Goal: Task Accomplishment & Management: Manage account settings

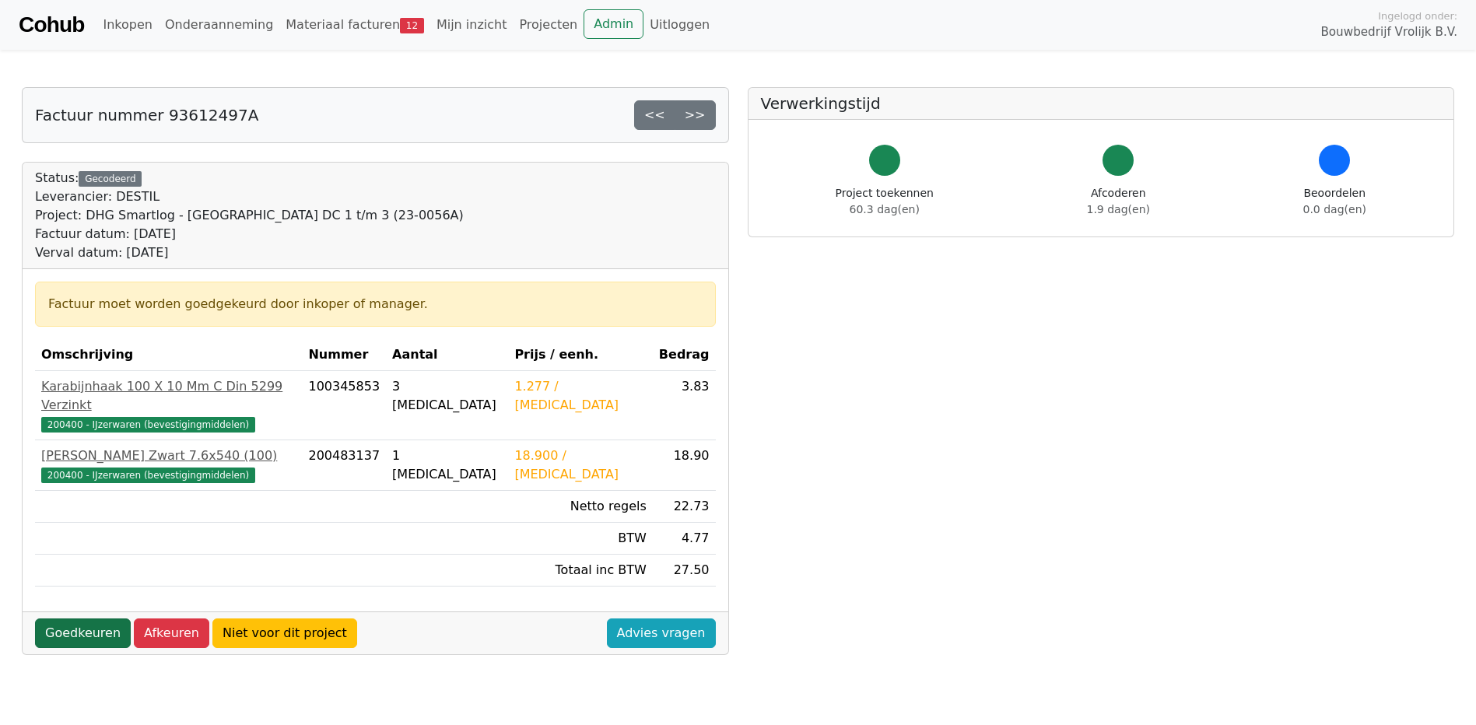
click at [72, 619] on link "Goedkeuren" at bounding box center [83, 634] width 96 height 30
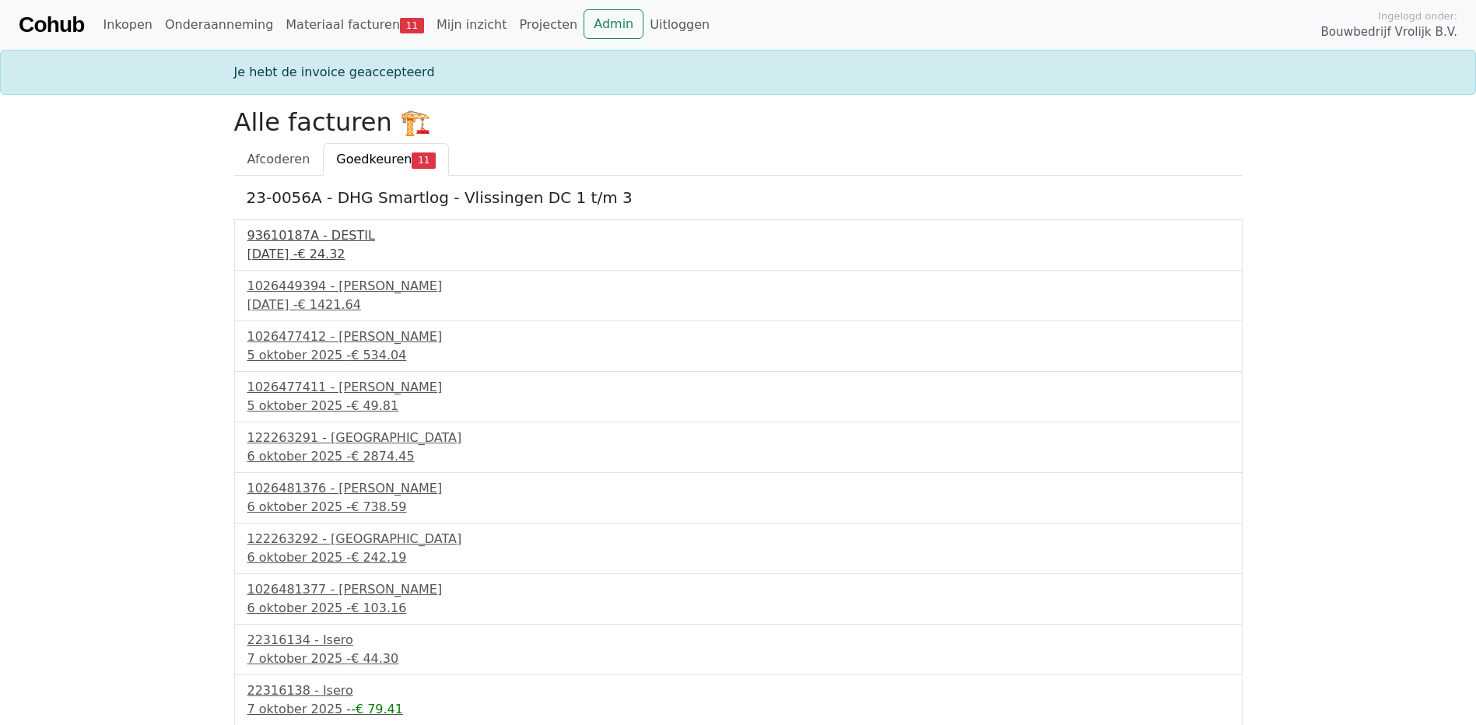
click at [289, 238] on div "93610187A - DESTIL" at bounding box center [738, 235] width 982 height 19
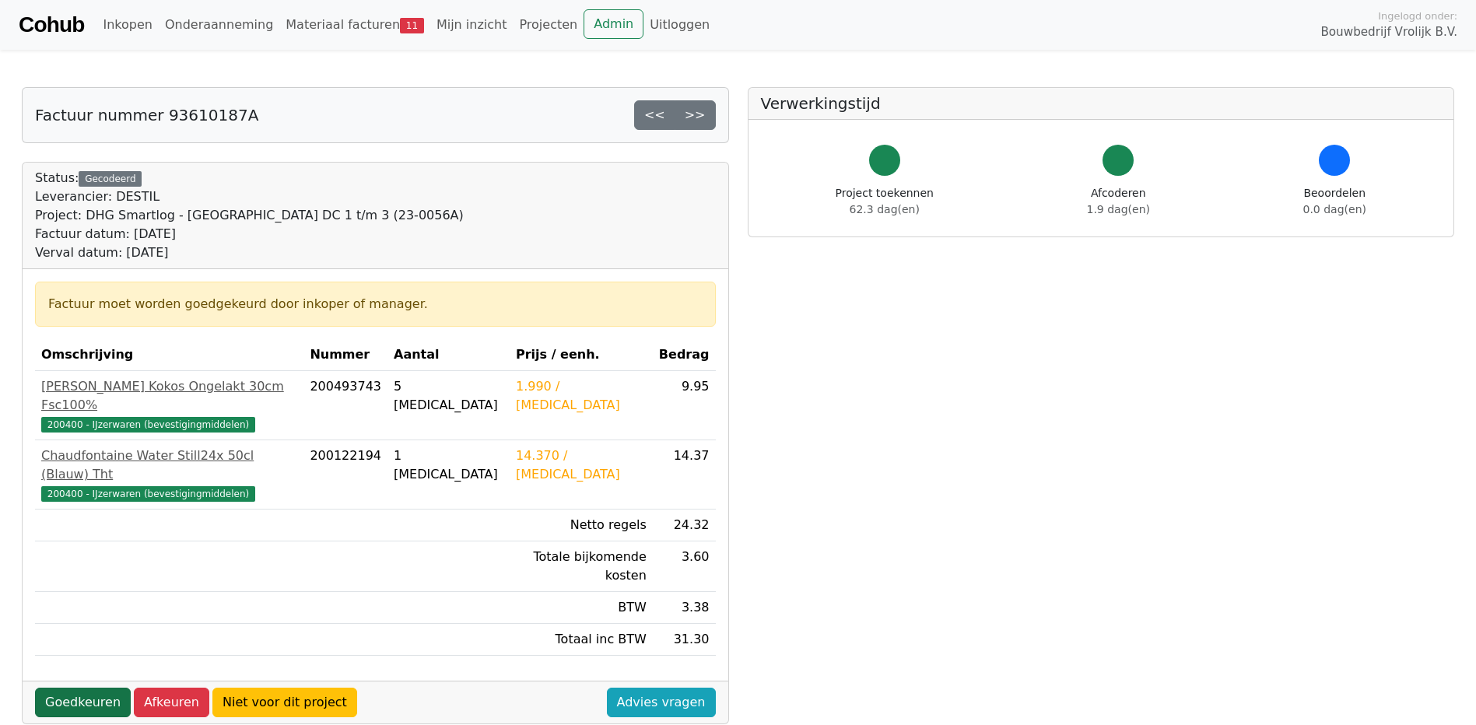
click at [79, 688] on link "Goedkeuren" at bounding box center [83, 703] width 96 height 30
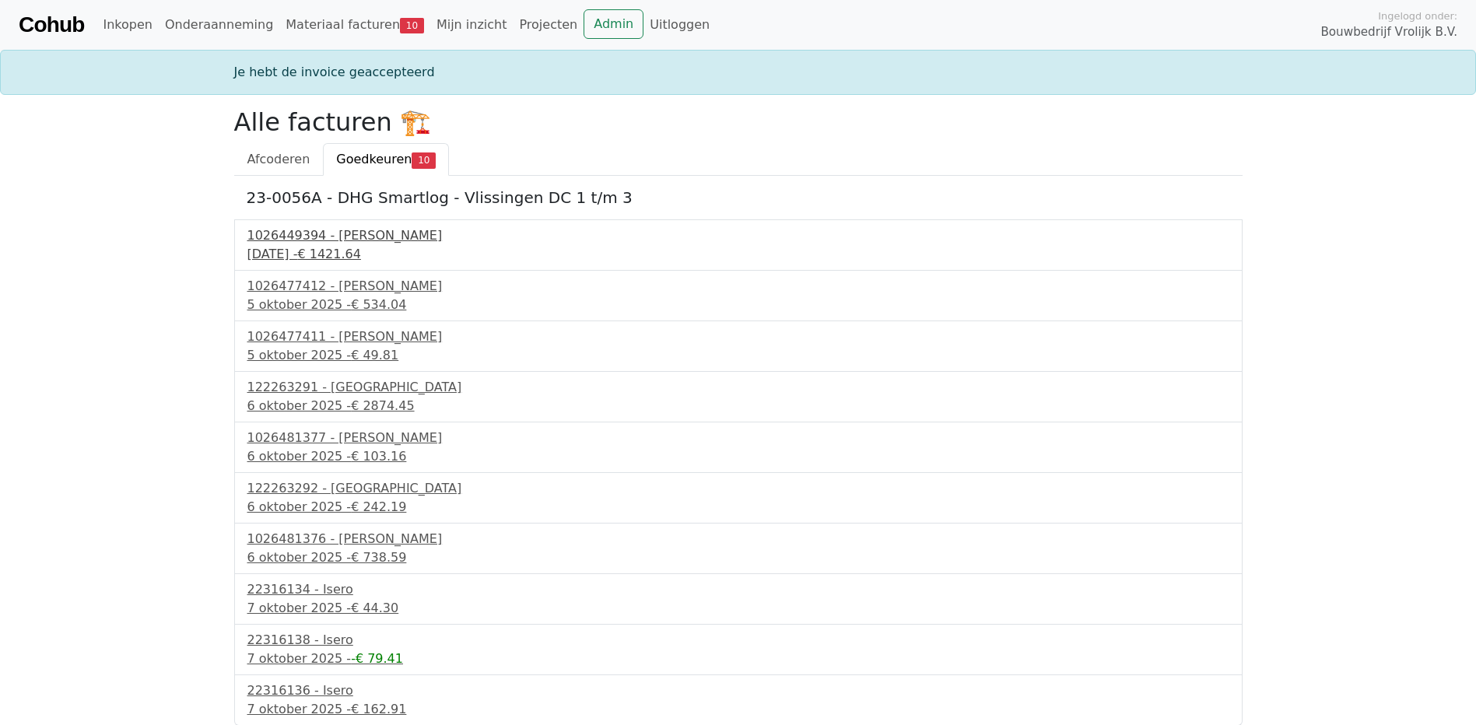
click at [328, 240] on div "1026449394 - [PERSON_NAME]" at bounding box center [738, 235] width 982 height 19
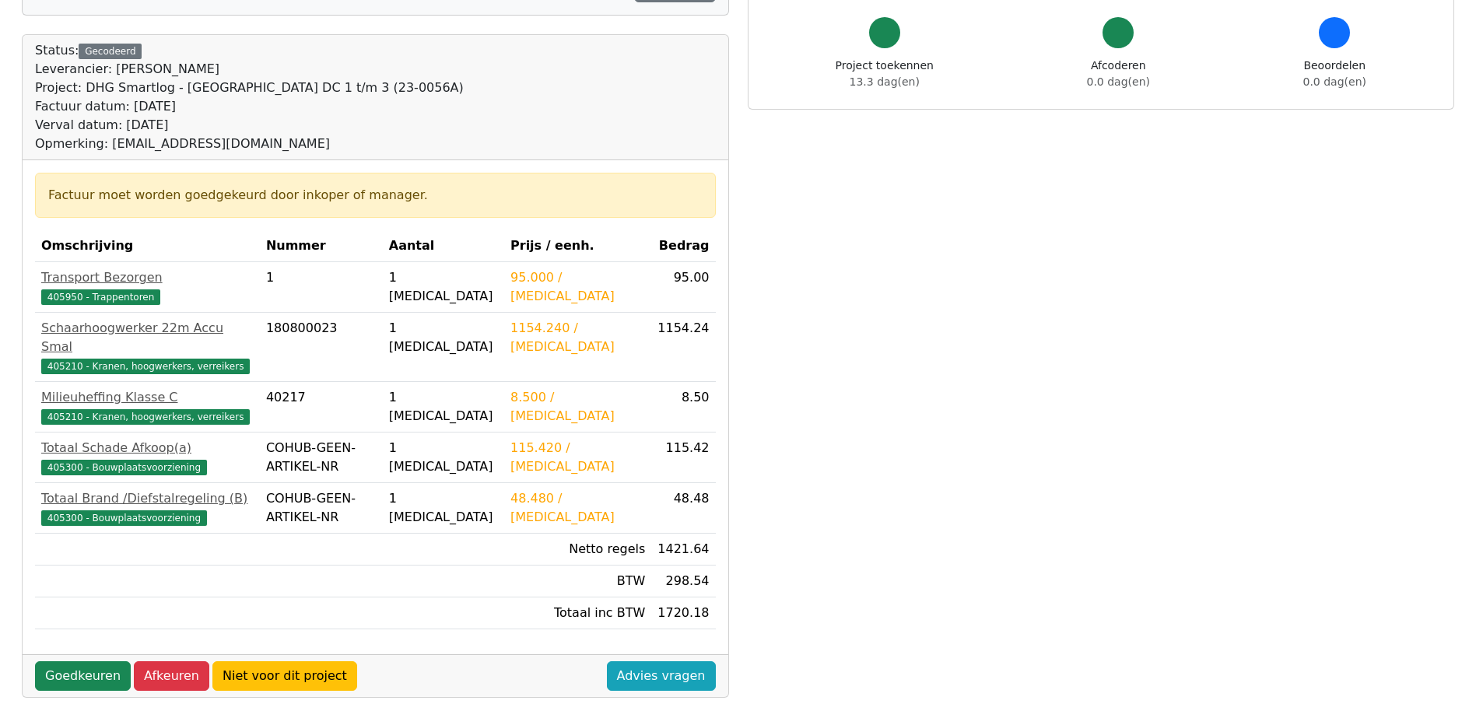
scroll to position [156, 0]
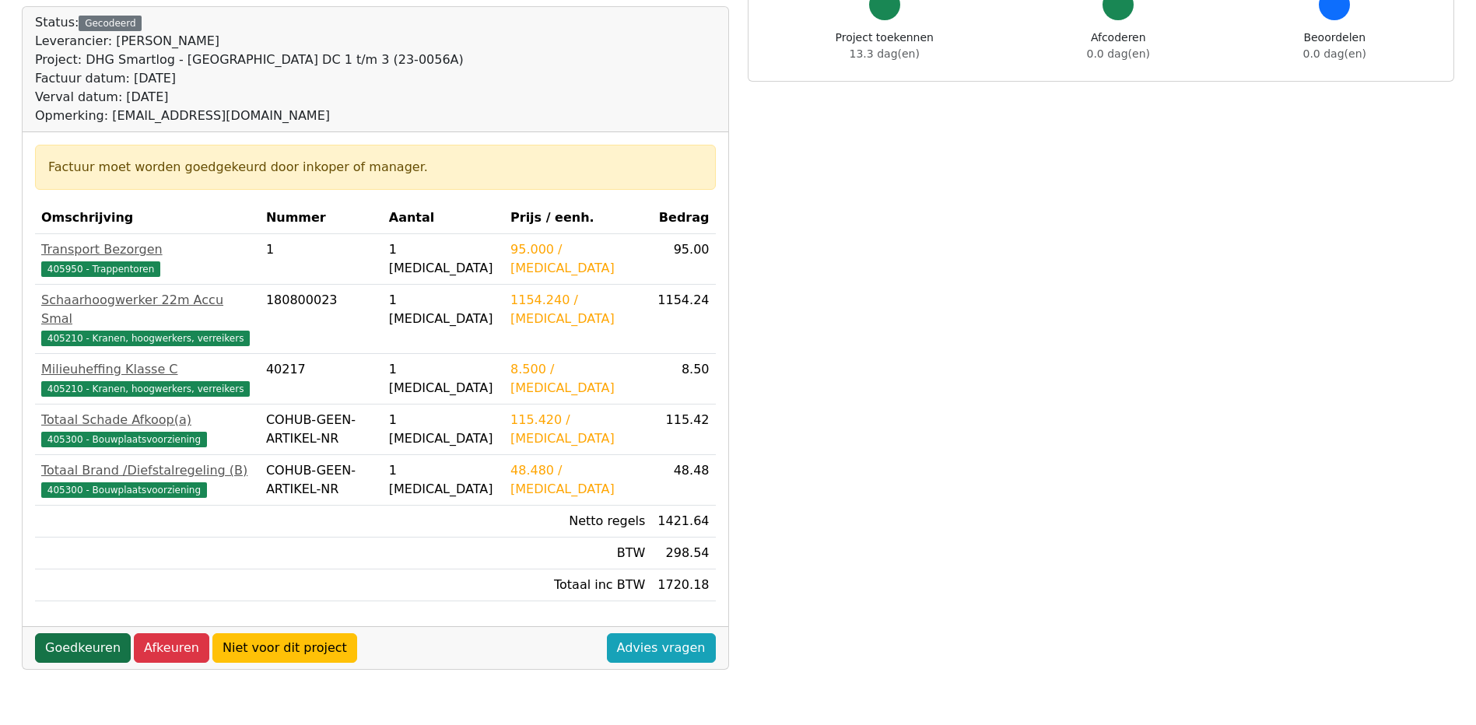
click at [61, 633] on link "Goedkeuren" at bounding box center [83, 648] width 96 height 30
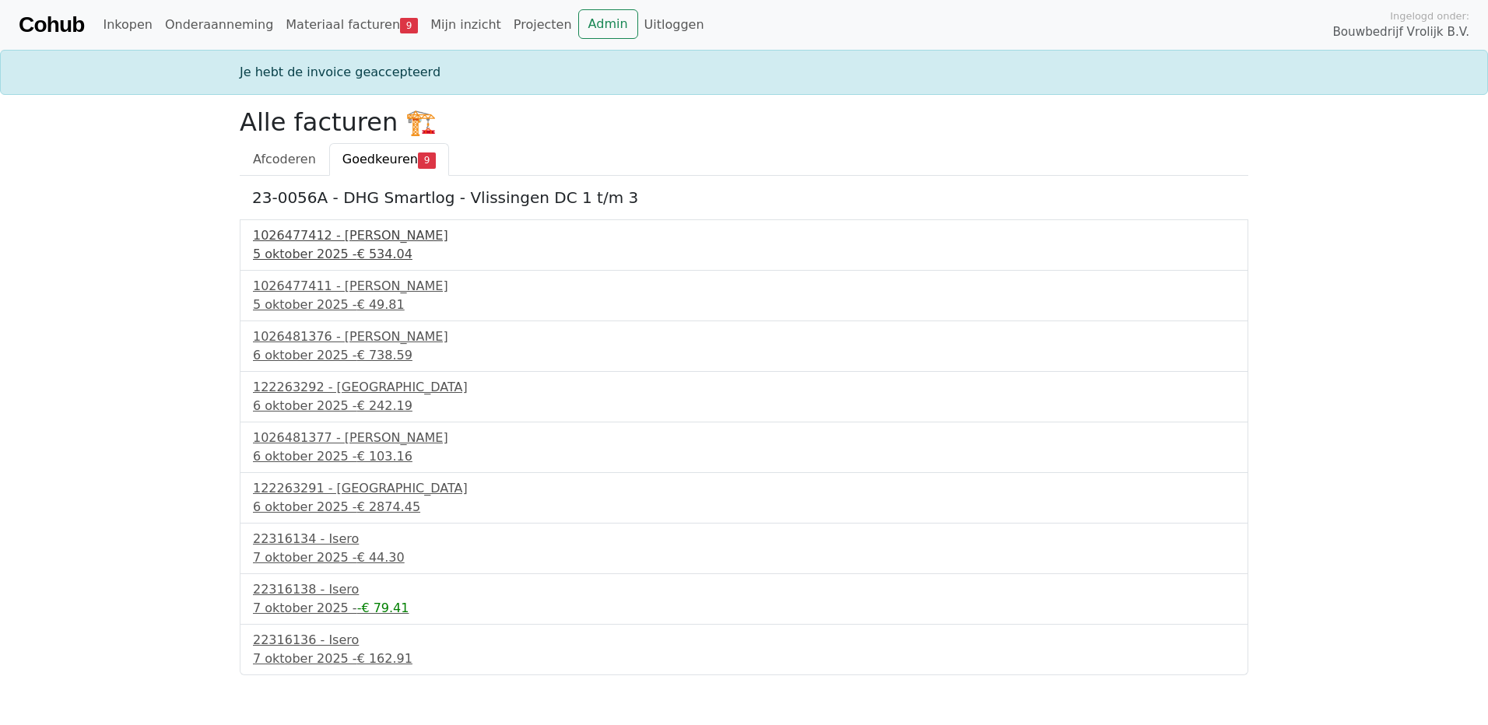
click at [328, 237] on div "1026477412 - Boels Verhuur" at bounding box center [744, 235] width 982 height 19
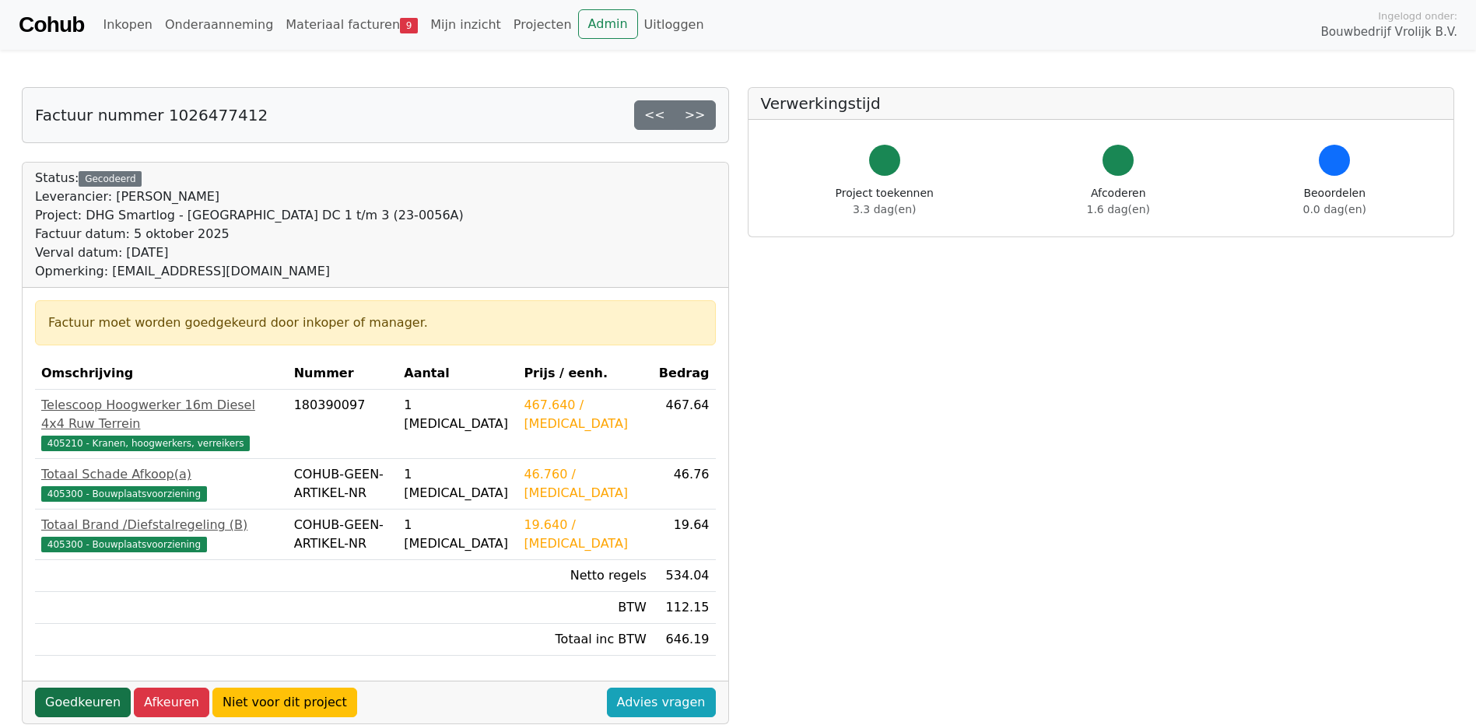
click at [83, 688] on link "Goedkeuren" at bounding box center [83, 703] width 96 height 30
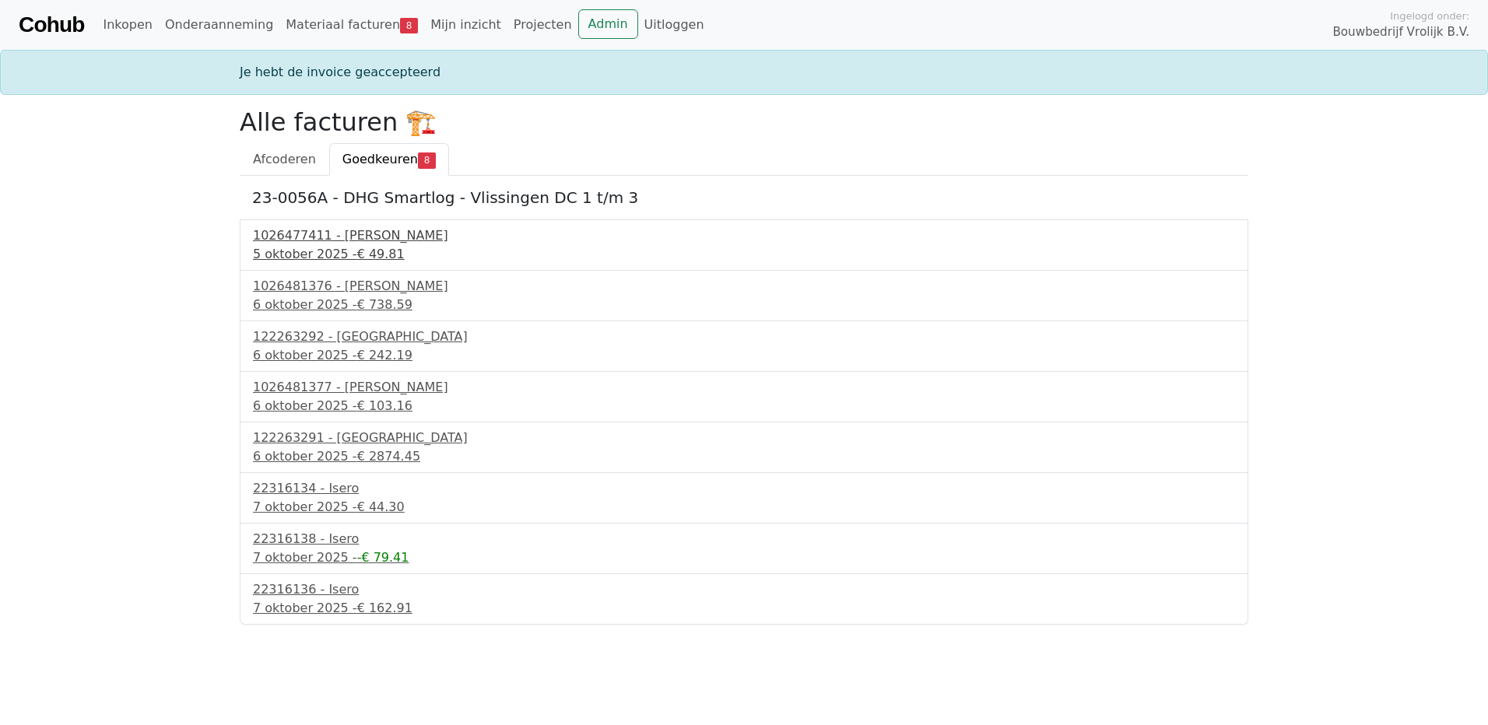
click at [349, 237] on div "1026477411 - [PERSON_NAME]" at bounding box center [744, 235] width 982 height 19
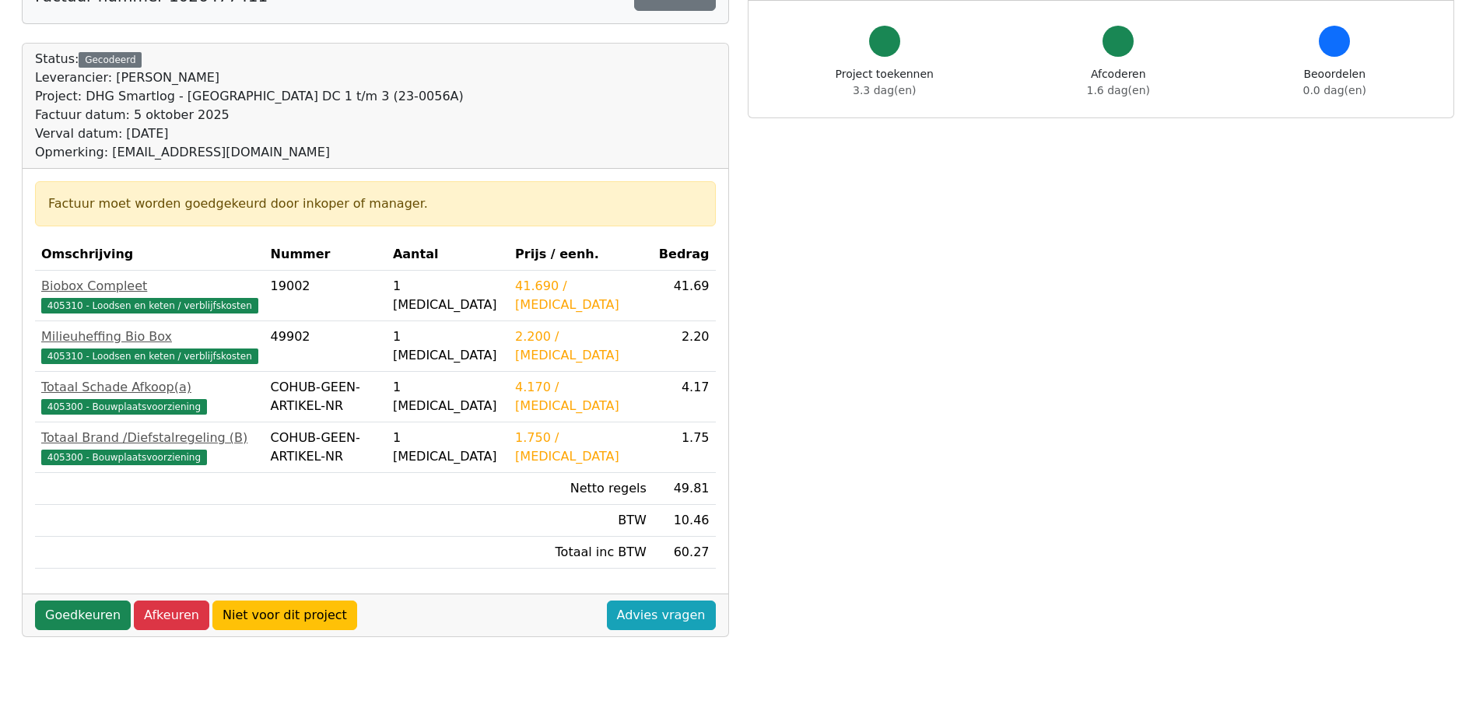
scroll to position [156, 0]
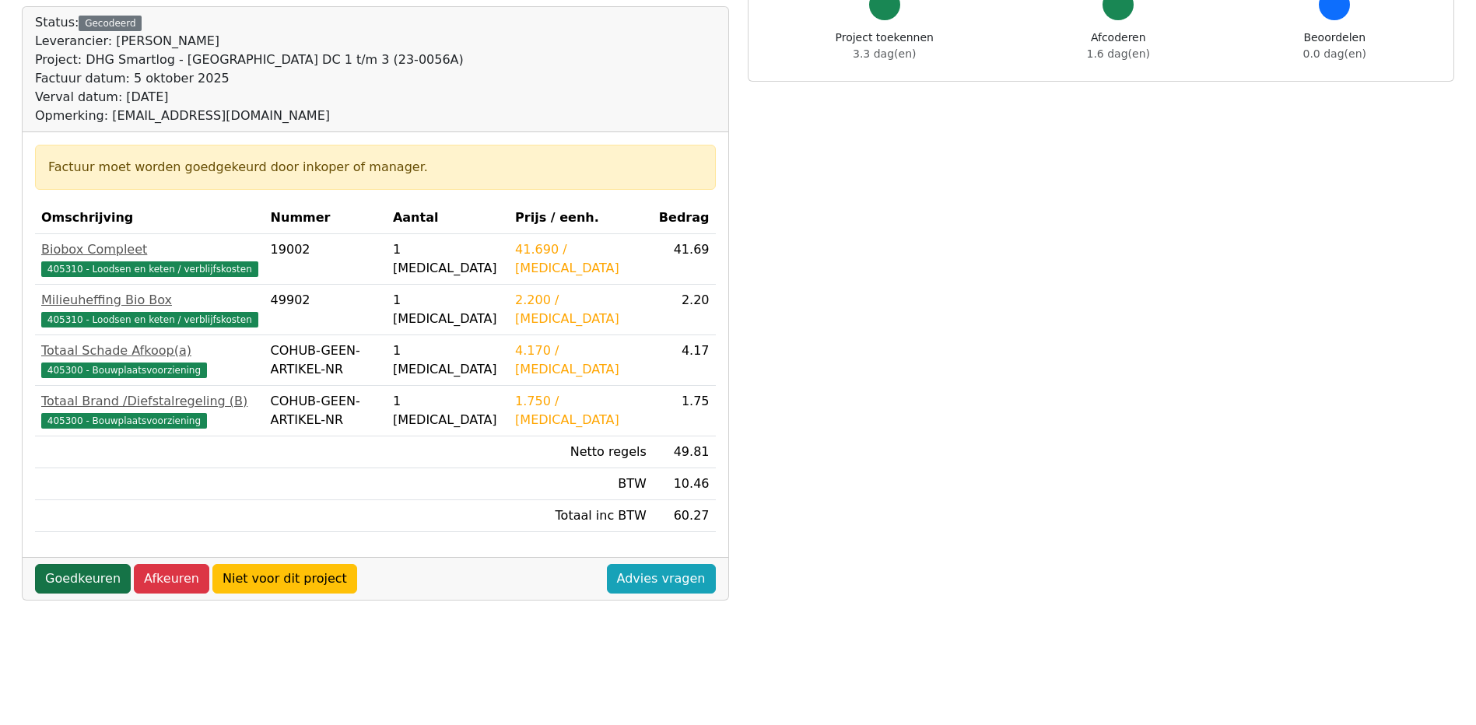
click at [72, 576] on link "Goedkeuren" at bounding box center [83, 579] width 96 height 30
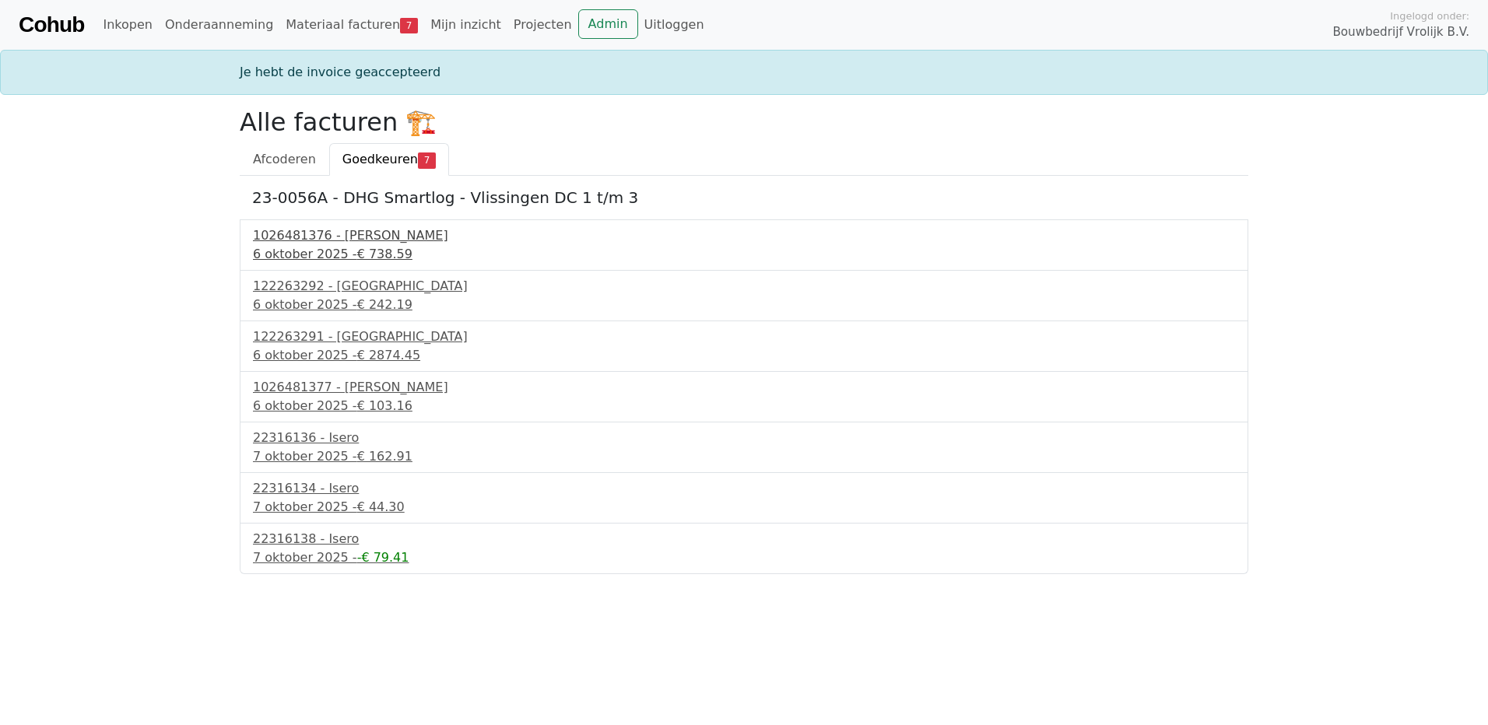
click at [339, 230] on div "1026481376 - Boels Verhuur" at bounding box center [744, 235] width 982 height 19
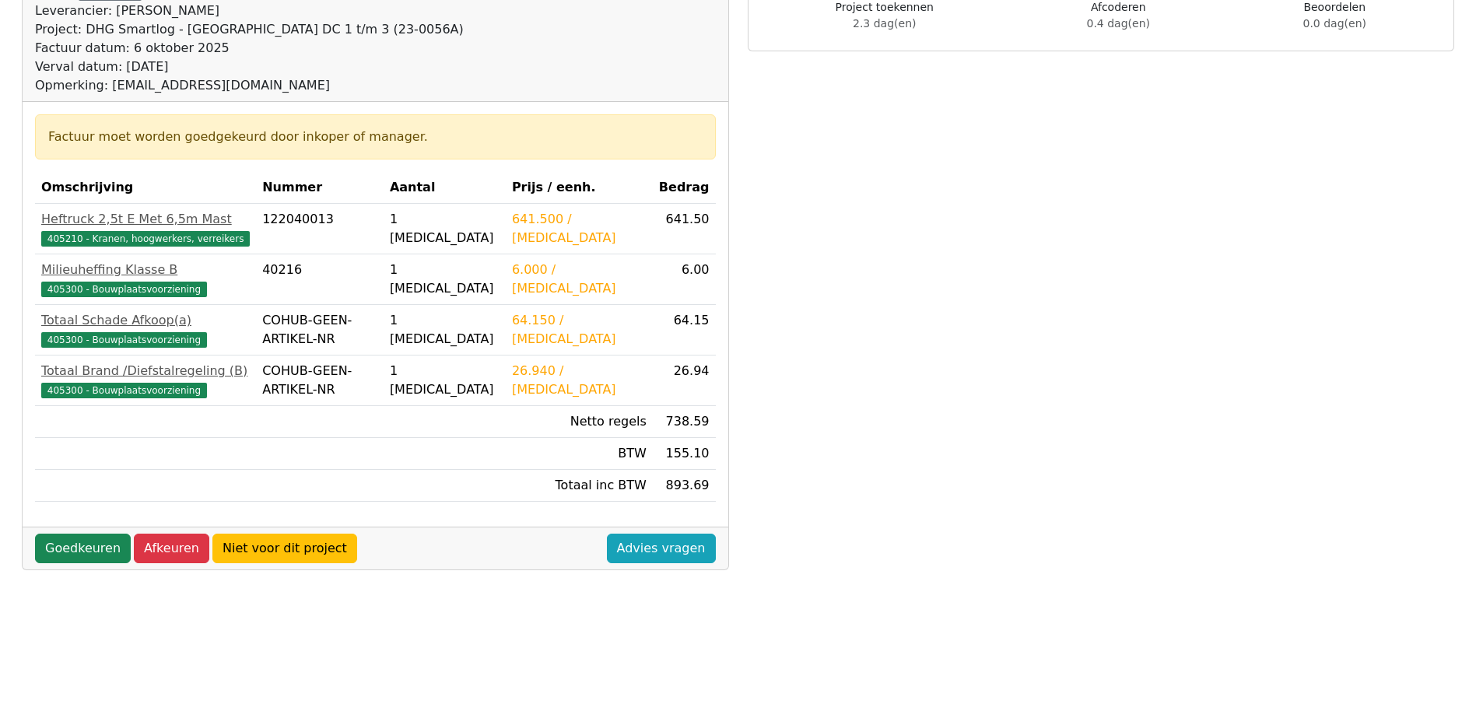
scroll to position [233, 0]
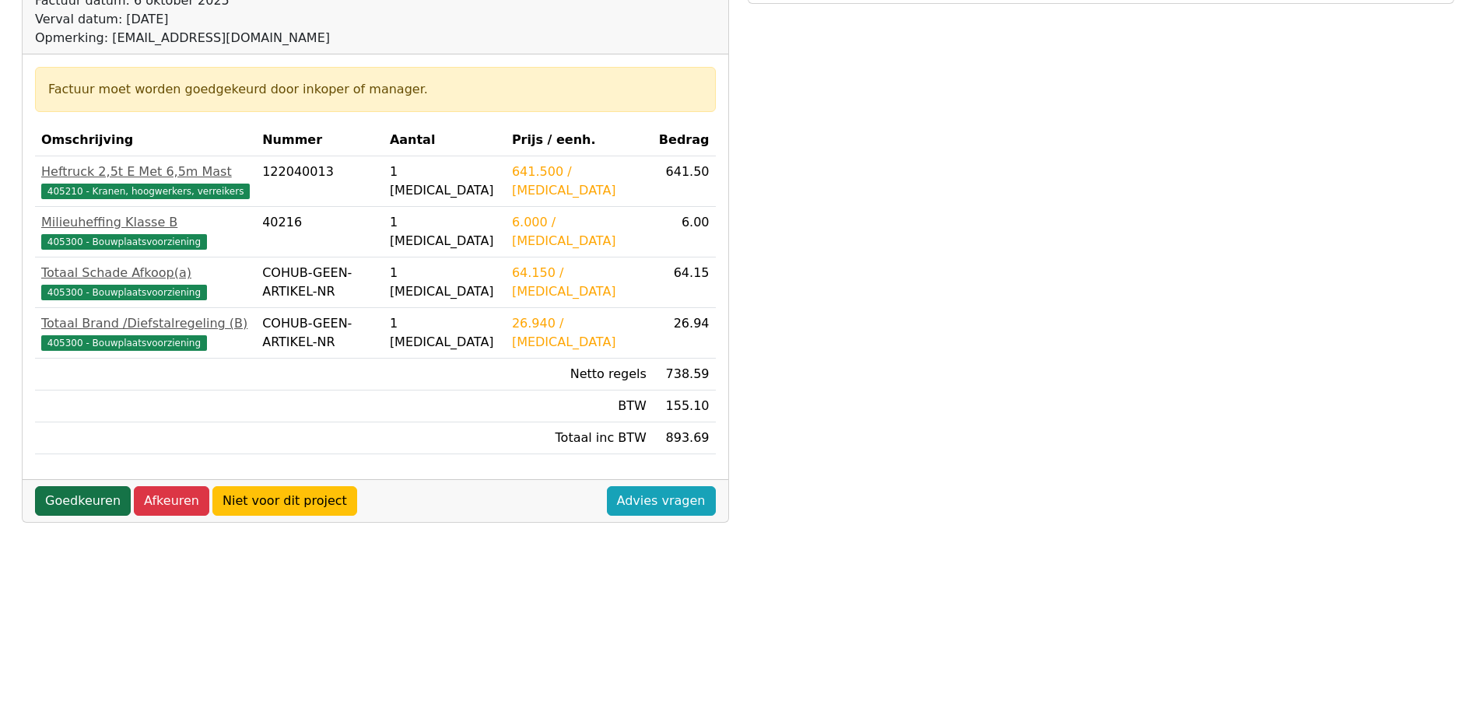
click at [79, 506] on link "Goedkeuren" at bounding box center [83, 501] width 96 height 30
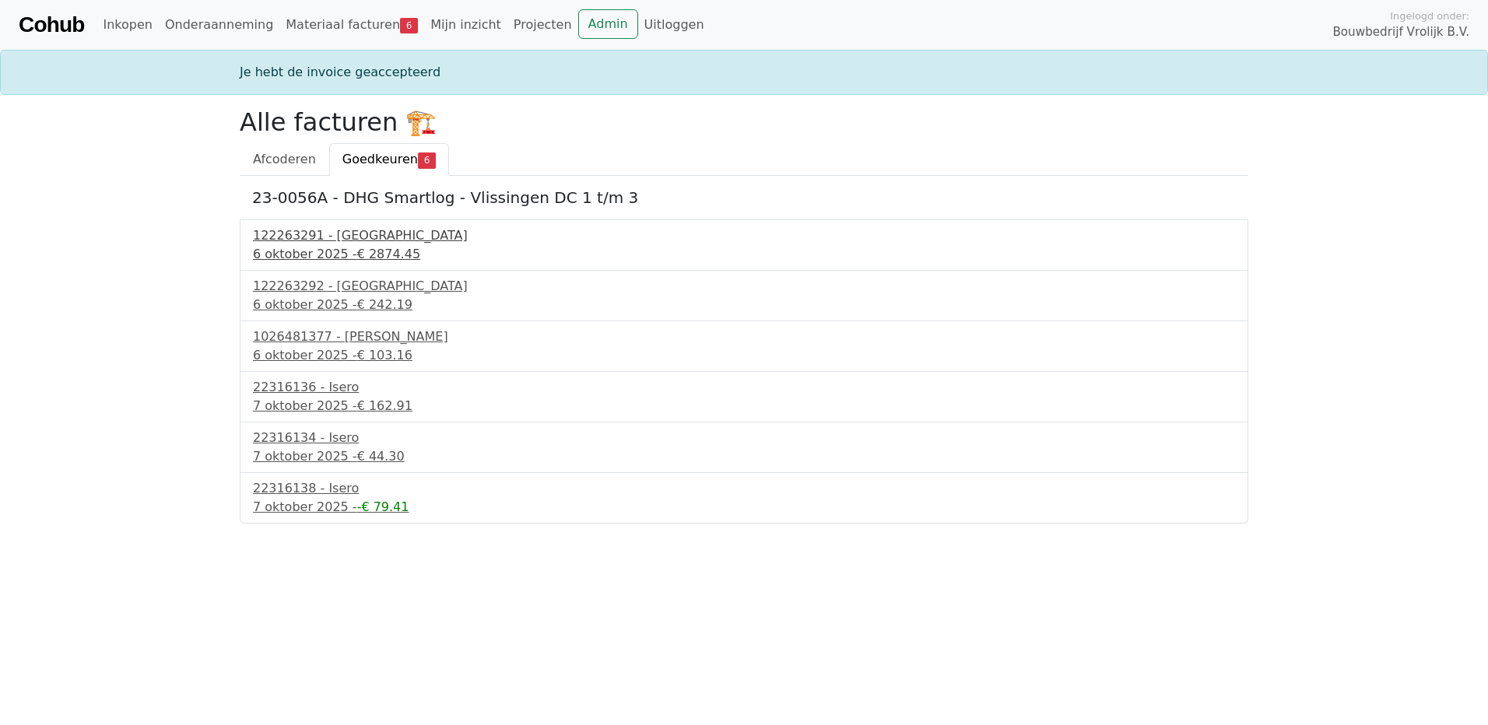
click at [338, 232] on div "122263291 - PontMeyer" at bounding box center [744, 235] width 982 height 19
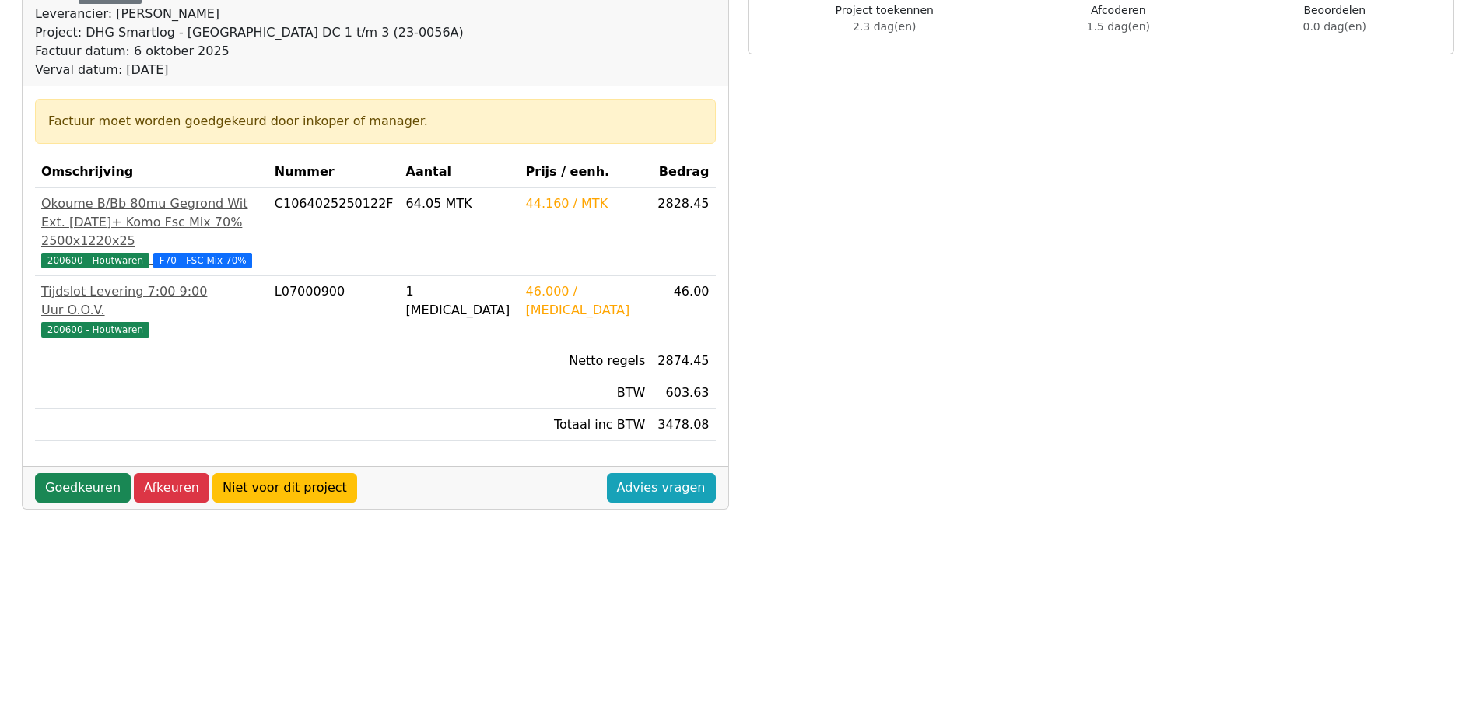
scroll to position [233, 0]
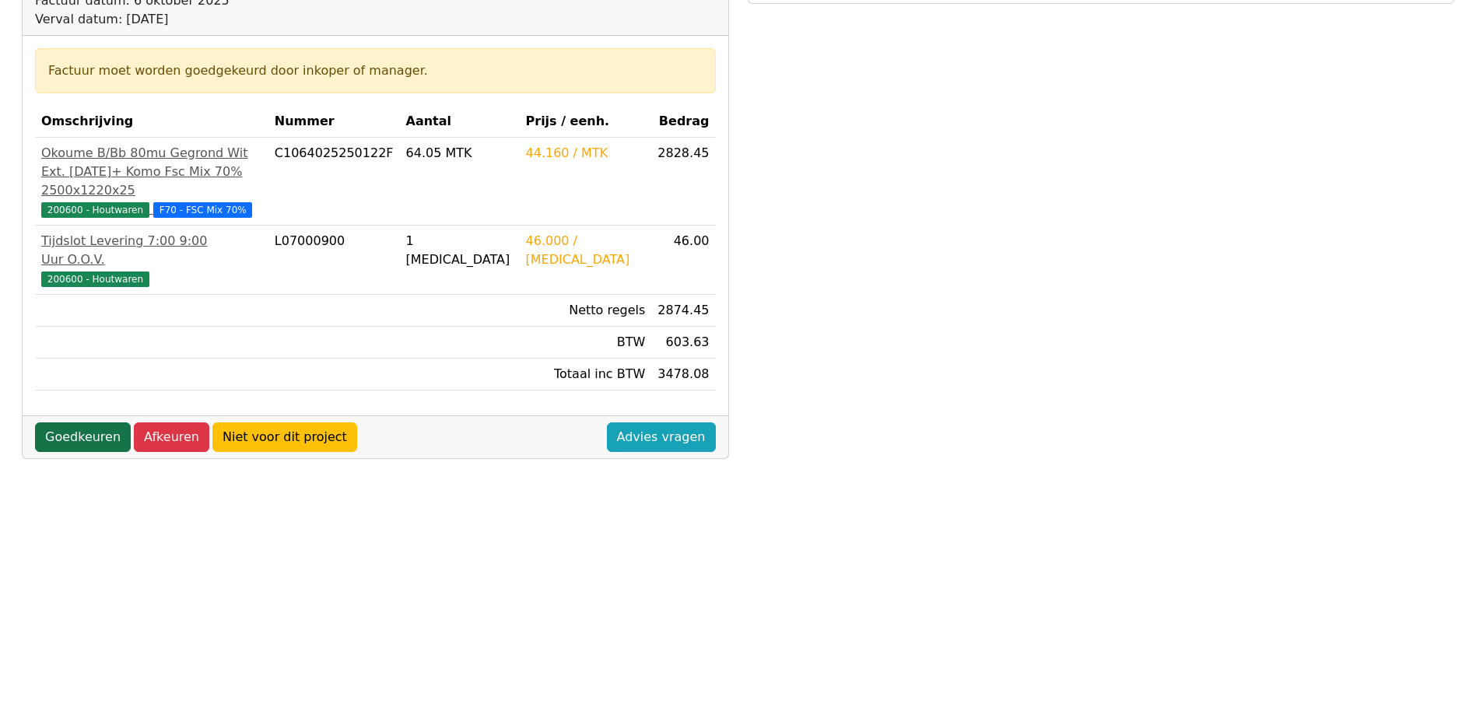
click at [73, 423] on link "Goedkeuren" at bounding box center [83, 438] width 96 height 30
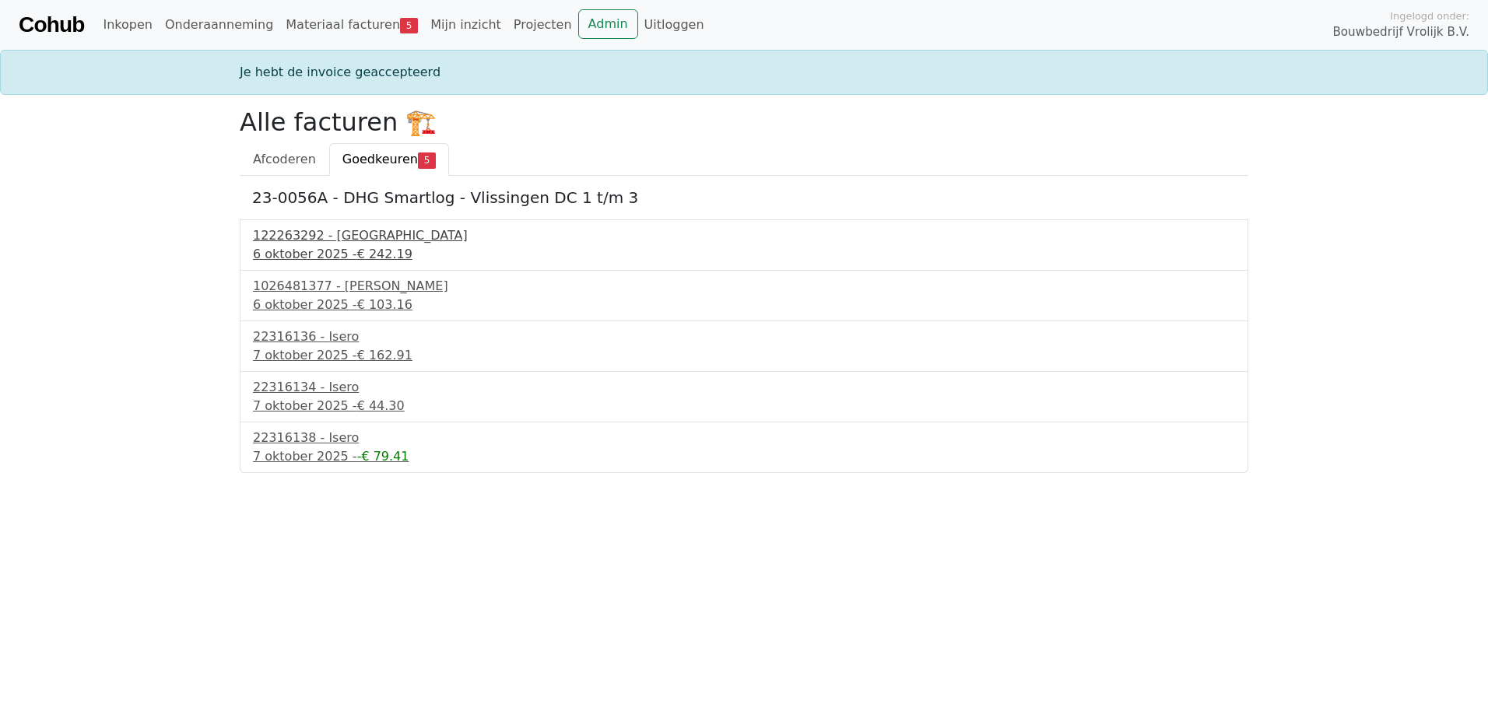
click at [317, 240] on div "122263292 - [GEOGRAPHIC_DATA]" at bounding box center [744, 235] width 982 height 19
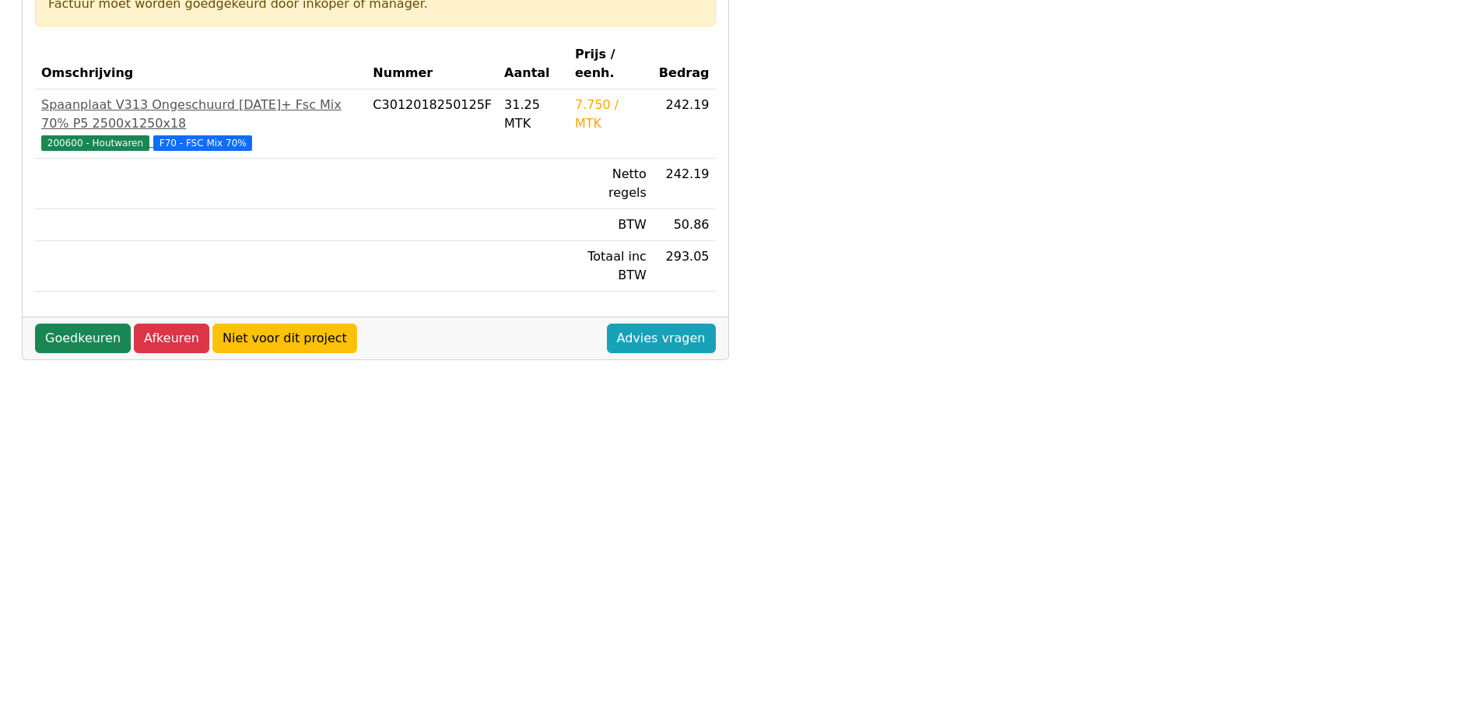
scroll to position [311, 0]
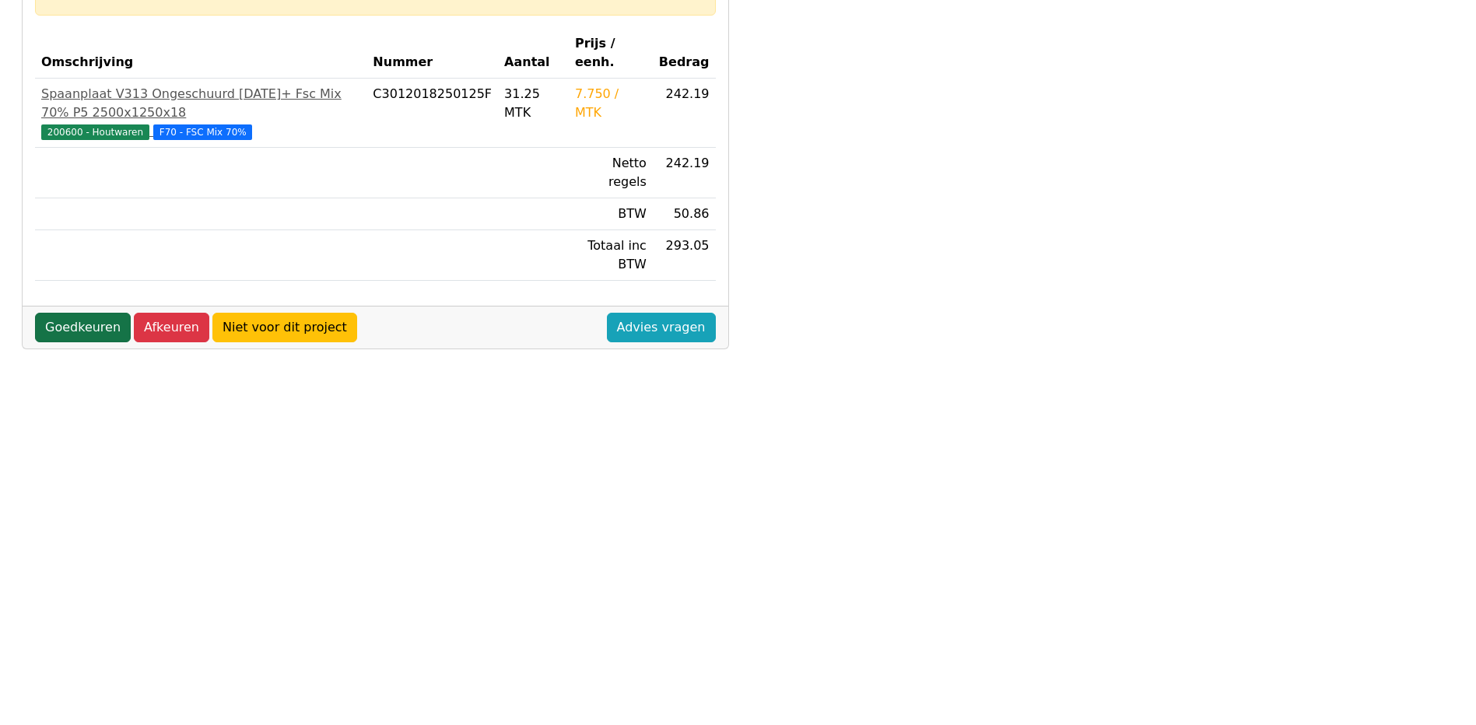
click at [65, 313] on link "Goedkeuren" at bounding box center [83, 328] width 96 height 30
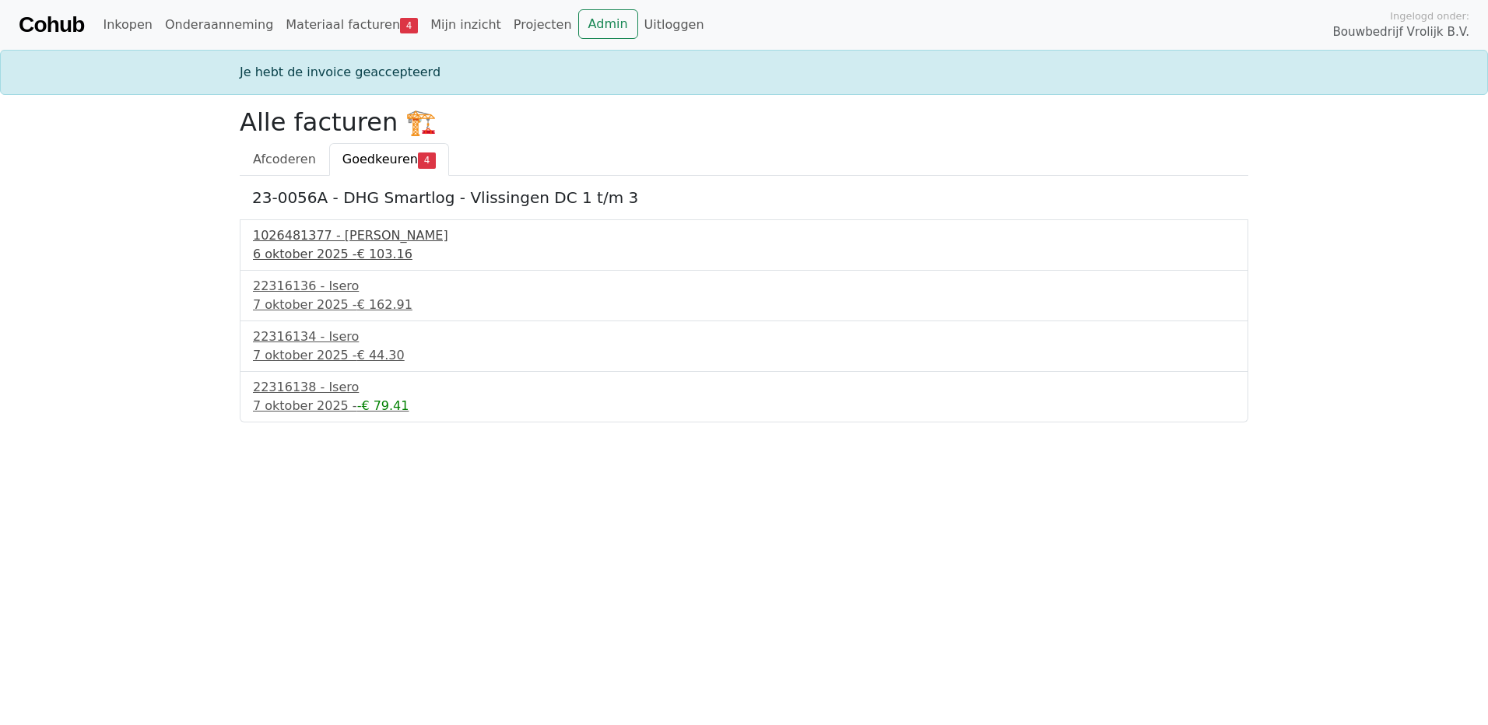
click at [325, 237] on div "1026481377 - [PERSON_NAME]" at bounding box center [744, 235] width 982 height 19
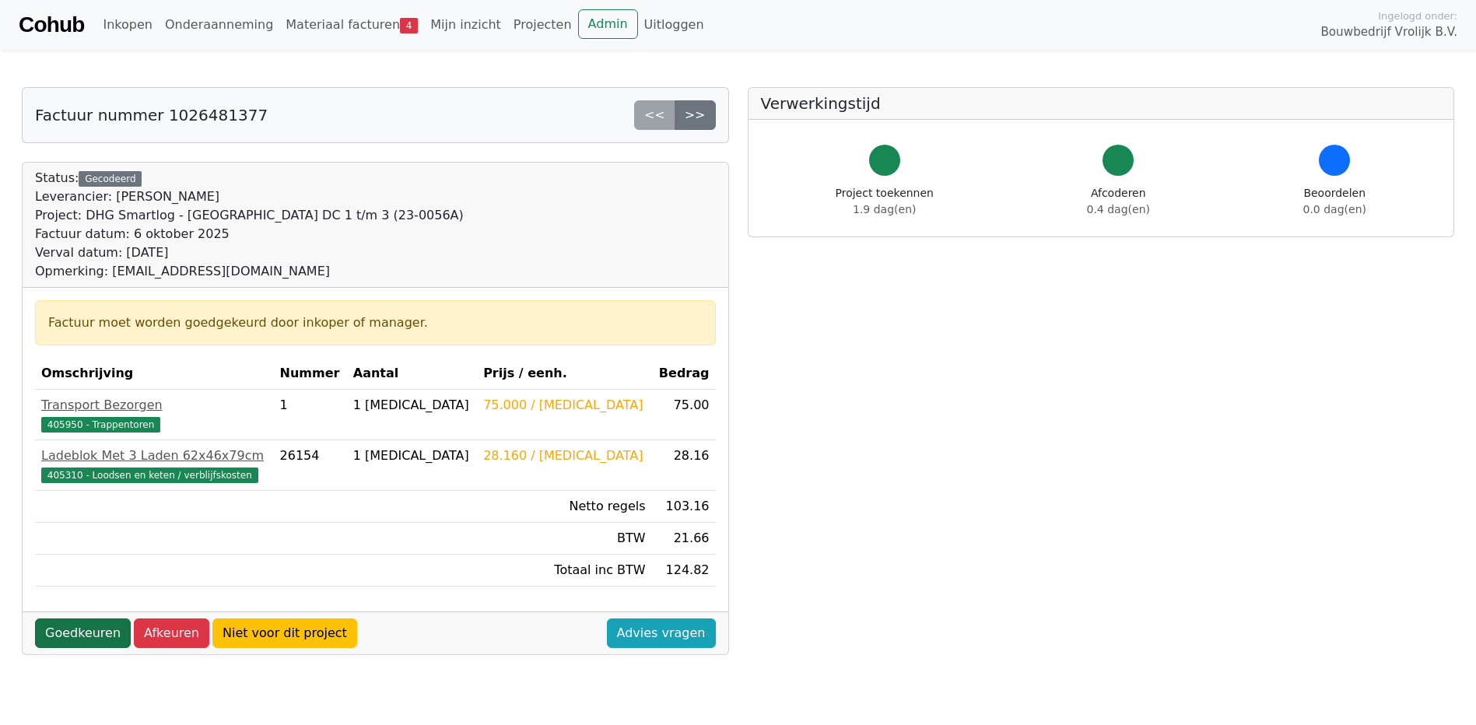
click at [68, 636] on link "Goedkeuren" at bounding box center [83, 634] width 96 height 30
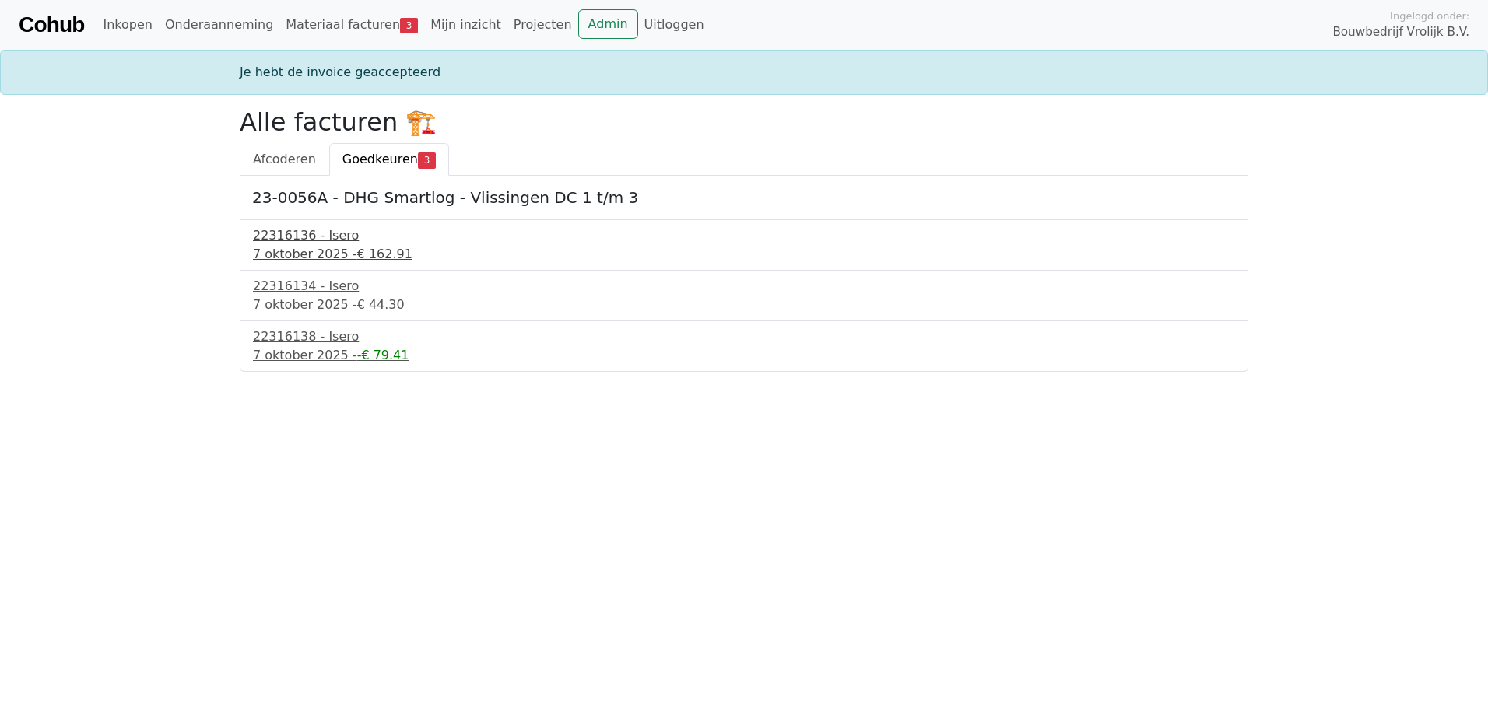
click at [296, 236] on div "22316136 - Isero" at bounding box center [744, 235] width 982 height 19
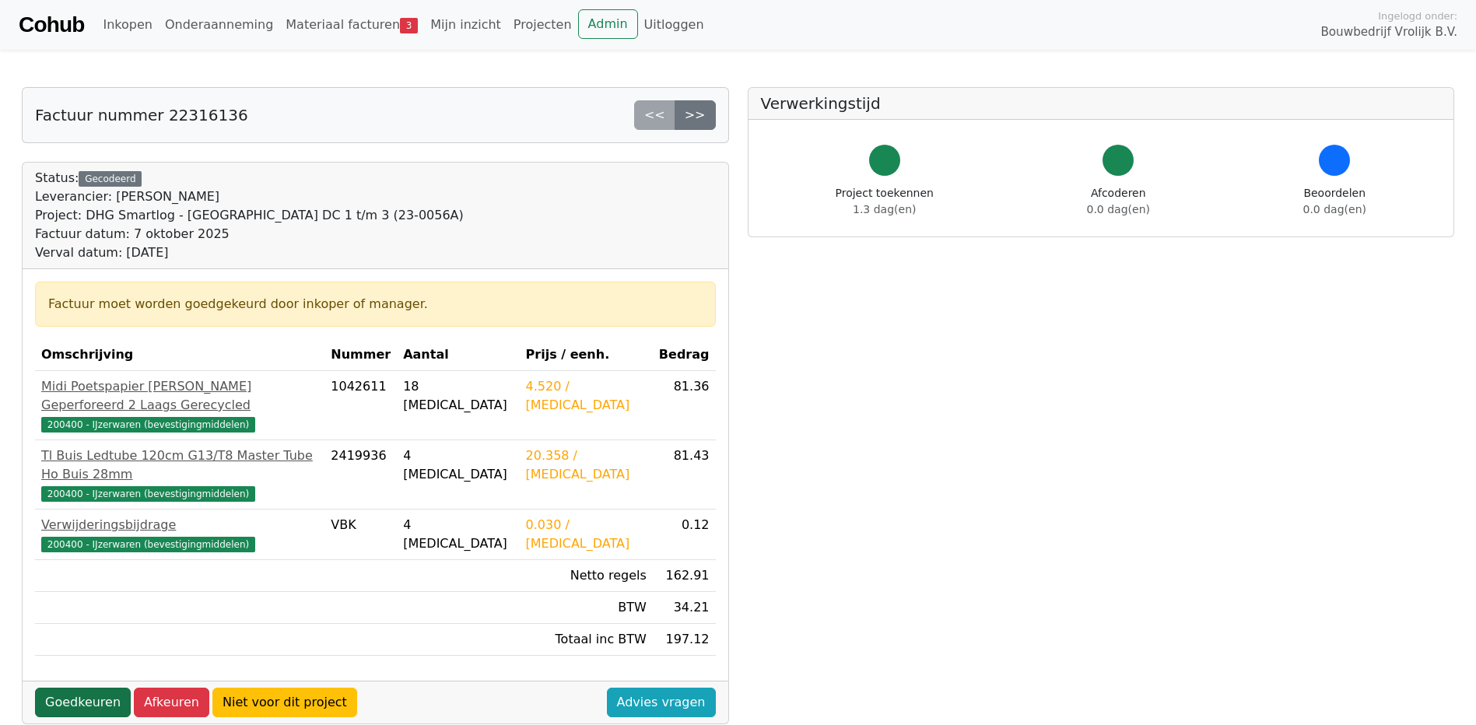
click at [76, 688] on link "Goedkeuren" at bounding box center [83, 703] width 96 height 30
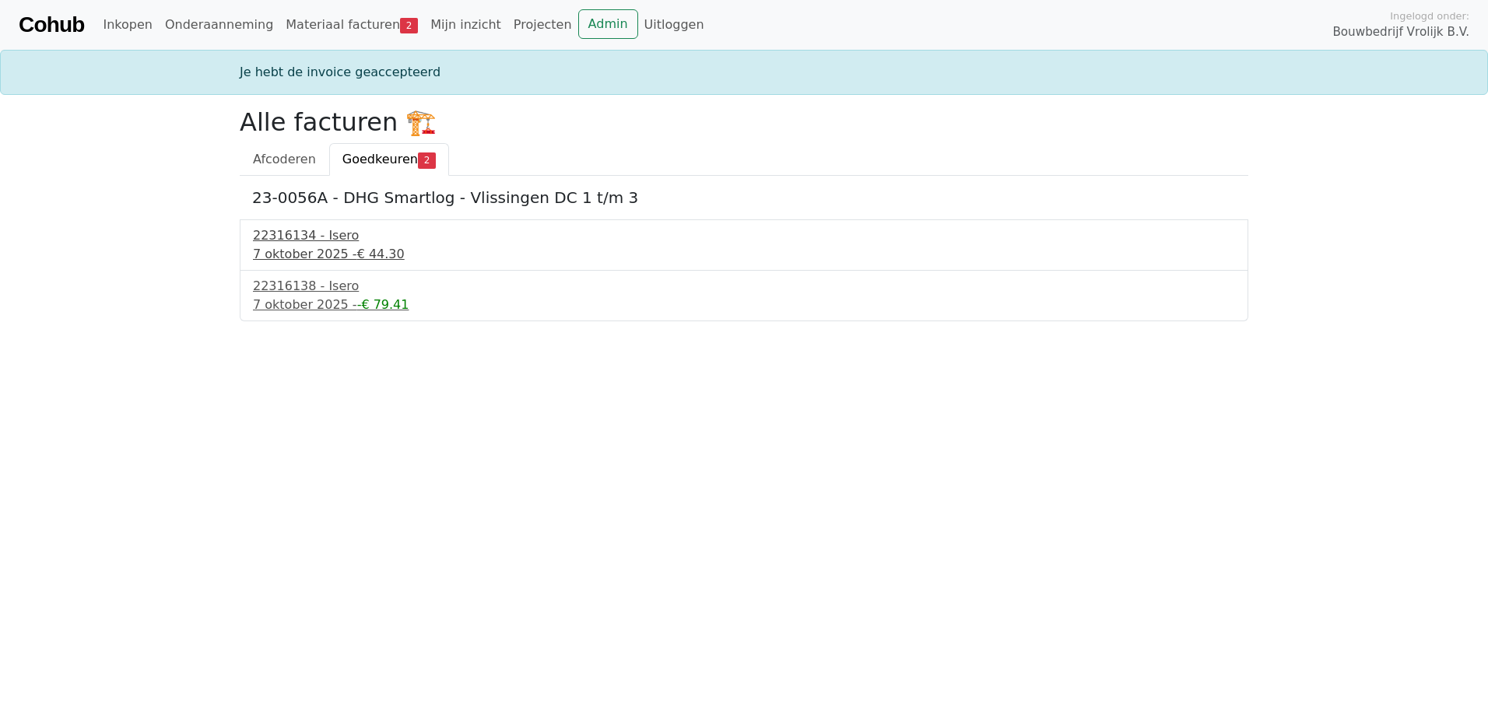
click at [307, 237] on div "22316134 - Isero" at bounding box center [744, 235] width 982 height 19
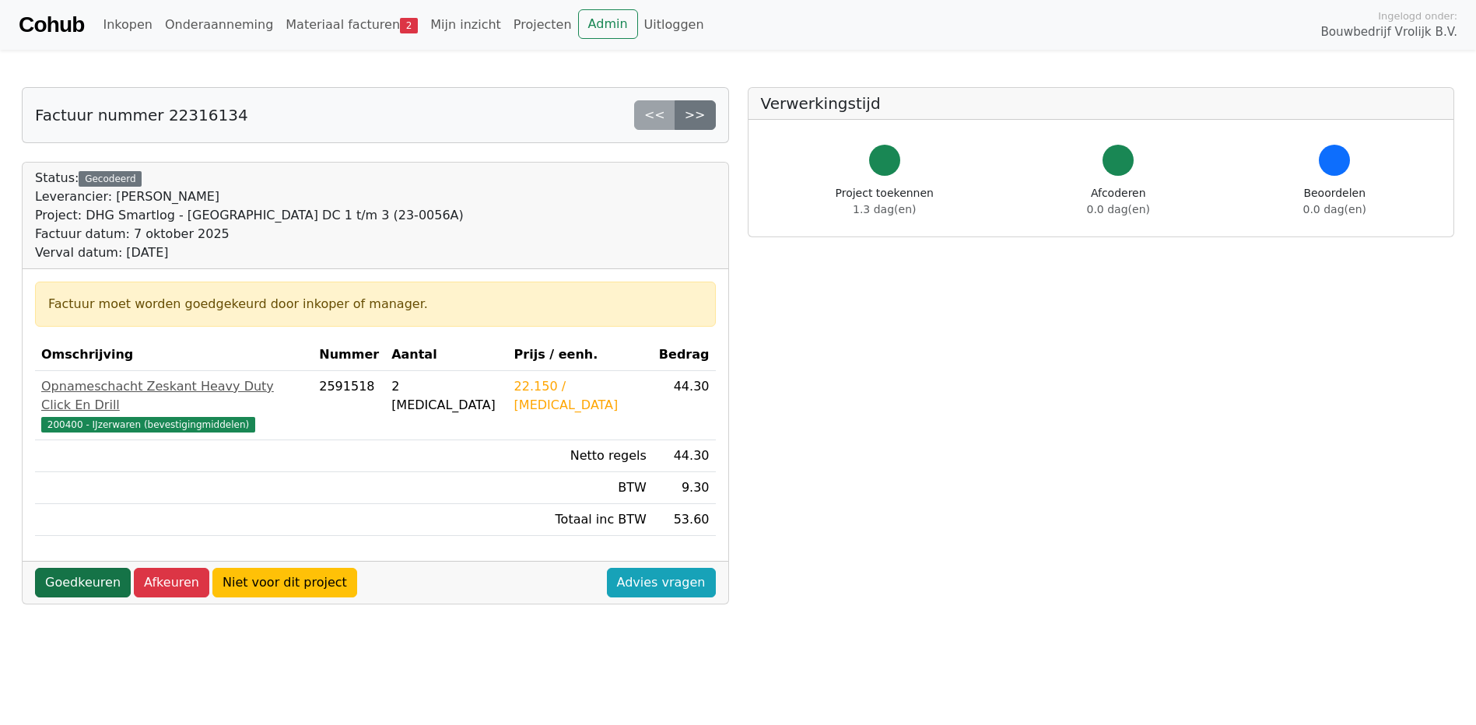
click at [85, 568] on link "Goedkeuren" at bounding box center [83, 583] width 96 height 30
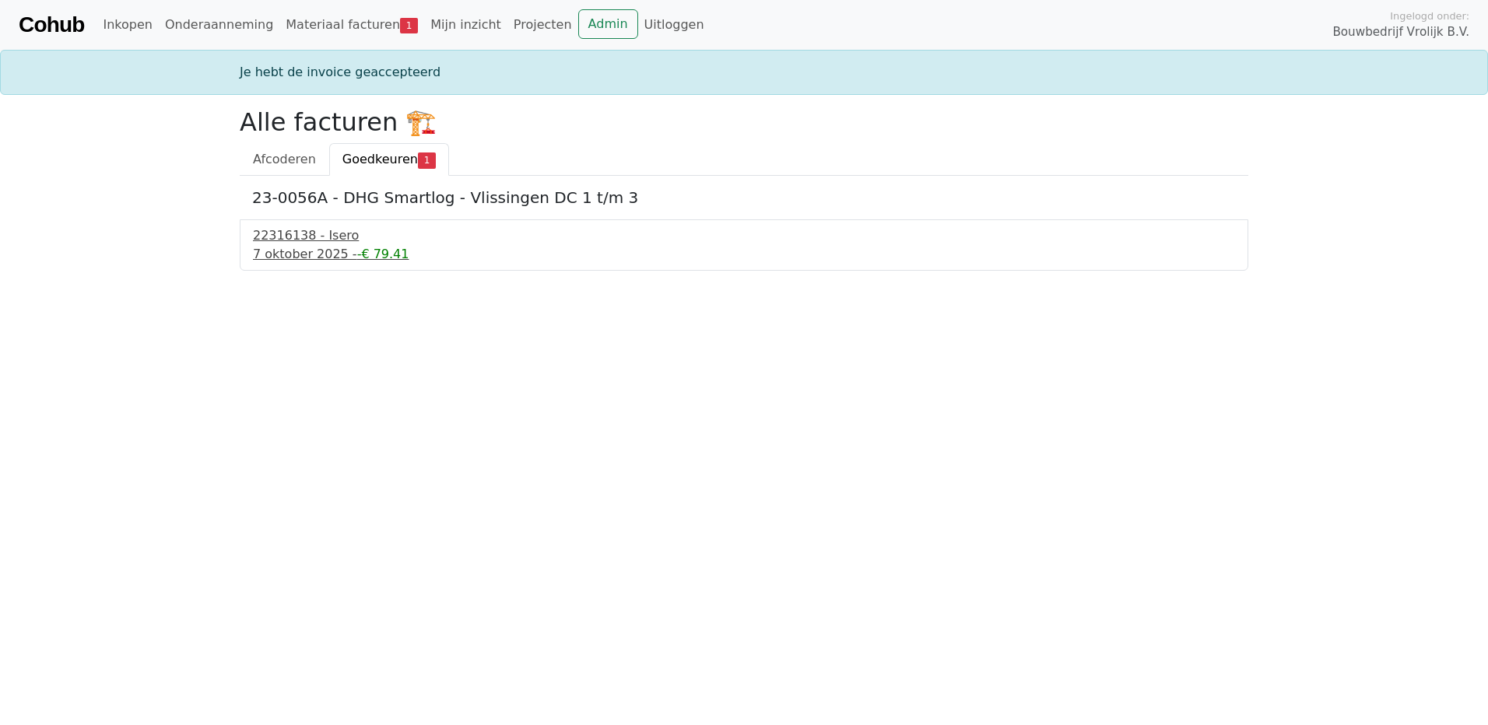
click at [300, 236] on div "22316138 - Isero" at bounding box center [744, 235] width 982 height 19
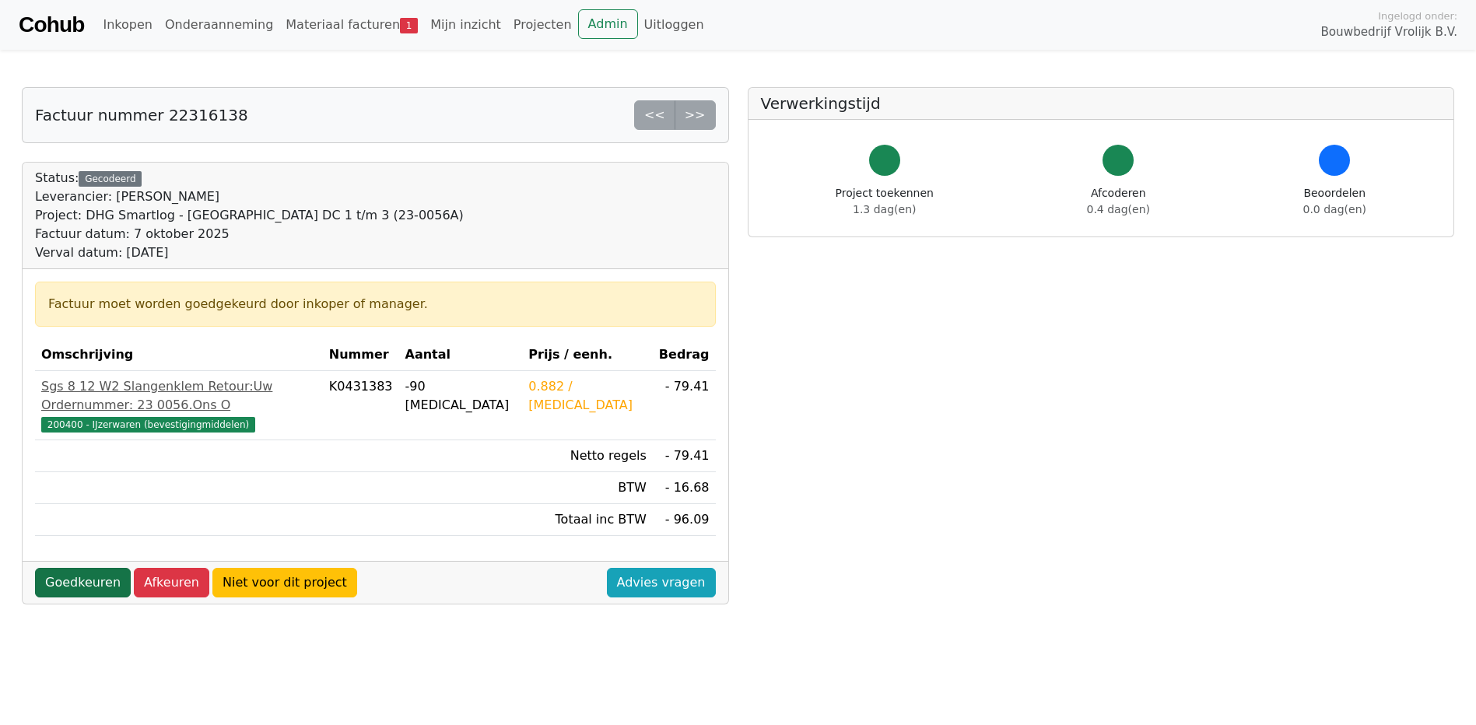
click at [76, 568] on link "Goedkeuren" at bounding box center [83, 583] width 96 height 30
